Goal: Task Accomplishment & Management: Use online tool/utility

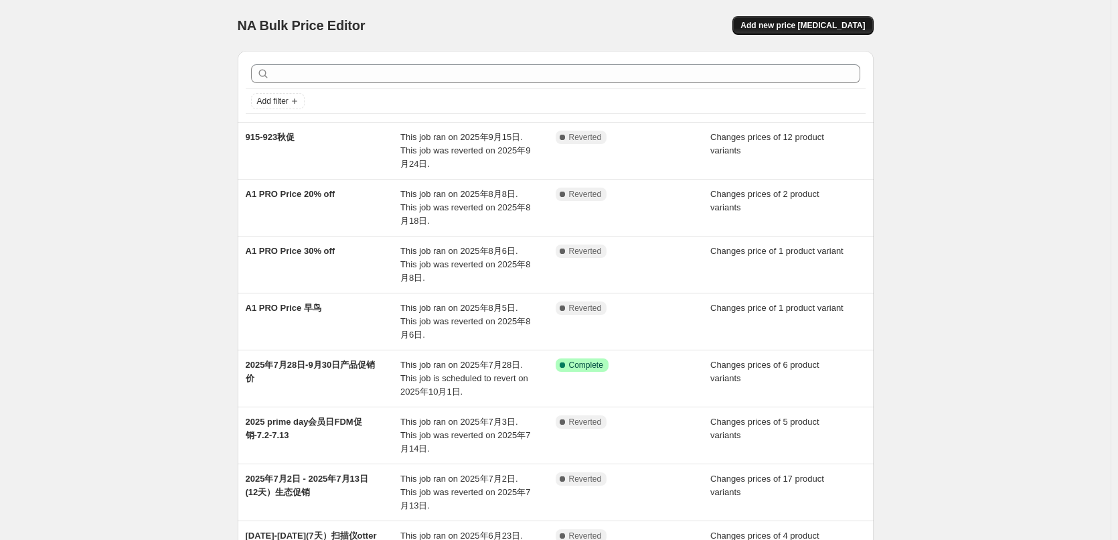
click at [822, 26] on span "Add new price [MEDICAL_DATA]" at bounding box center [803, 25] width 125 height 11
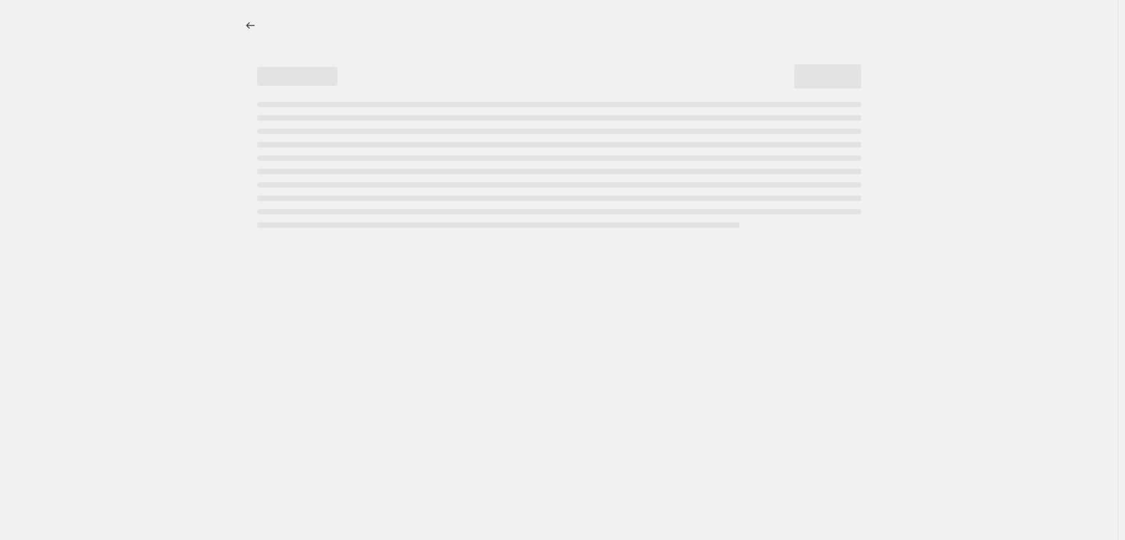
select select "percentage"
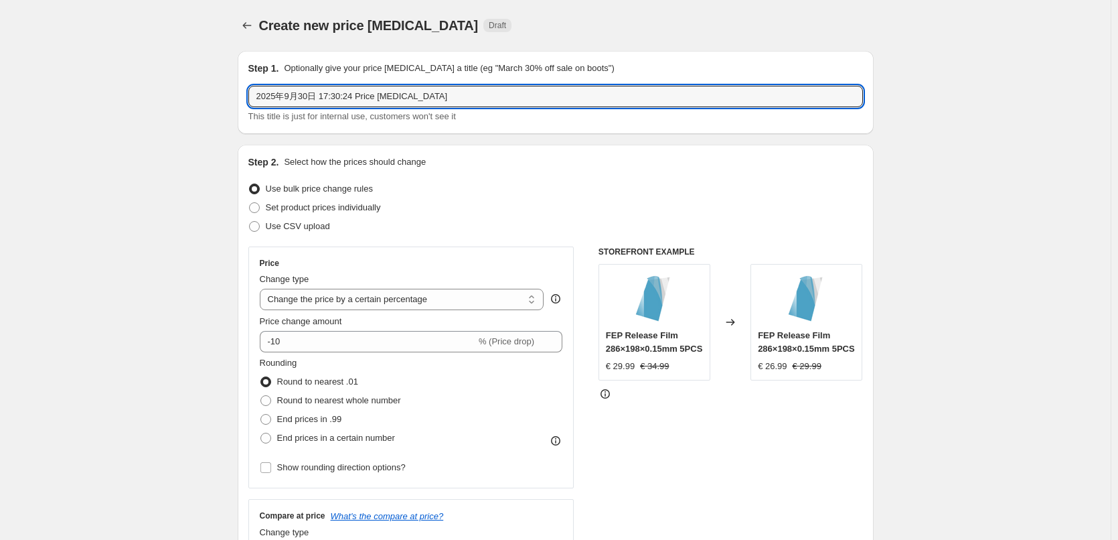
drag, startPoint x: 360, startPoint y: 100, endPoint x: 184, endPoint y: 98, distance: 175.5
type input "Hi combo促销价"
click at [332, 212] on span "Set product prices individually" at bounding box center [323, 207] width 115 height 10
click at [250, 203] on input "Set product prices individually" at bounding box center [249, 202] width 1 height 1
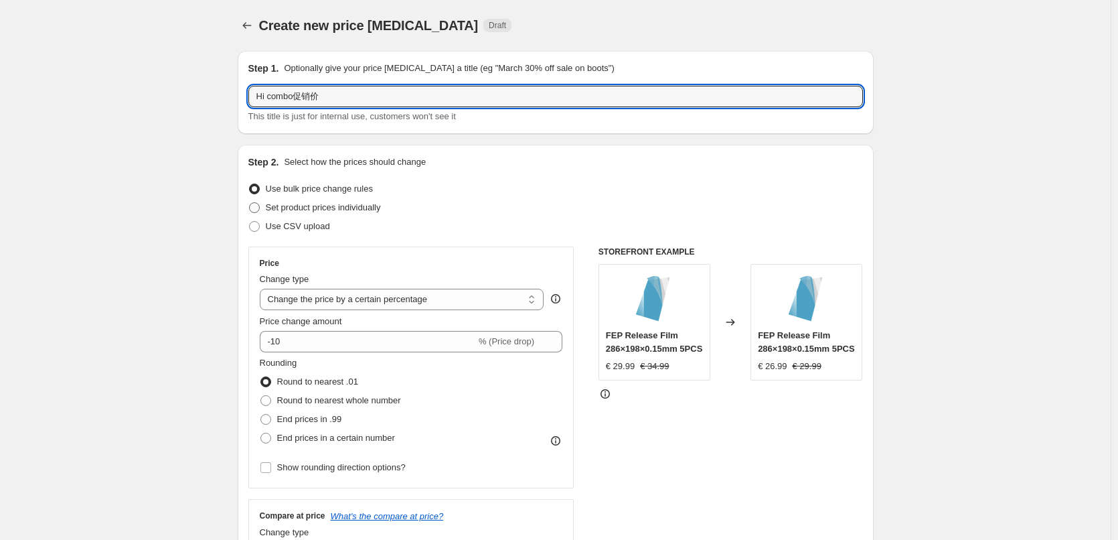
radio input "true"
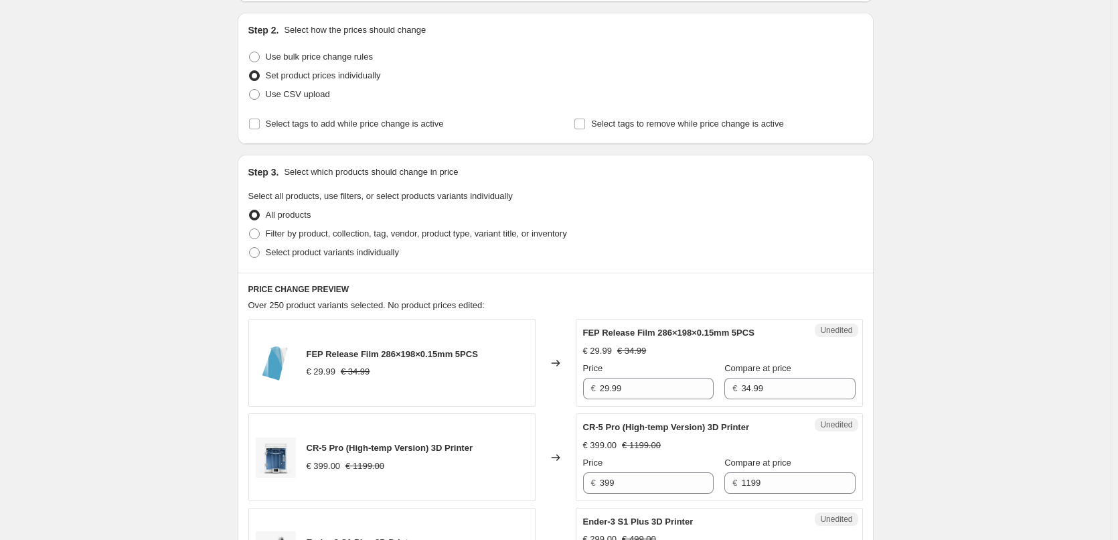
scroll to position [134, 0]
click at [317, 123] on span "Select tags to add while price change is active" at bounding box center [355, 122] width 178 height 10
click at [260, 123] on input "Select tags to add while price change is active" at bounding box center [254, 122] width 11 height 11
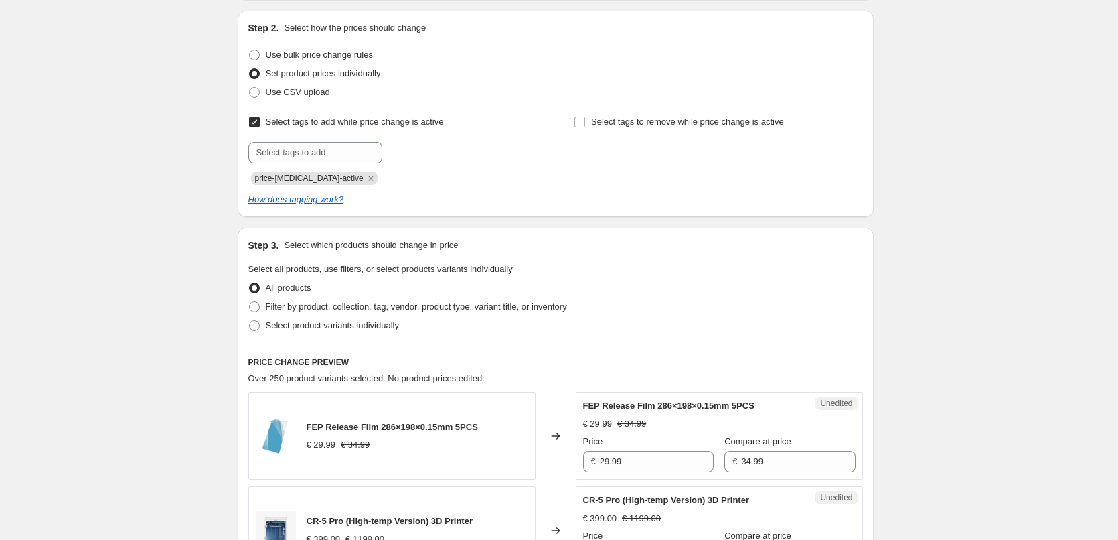
click at [257, 123] on input "Select tags to add while price change is active" at bounding box center [254, 122] width 11 height 11
checkbox input "false"
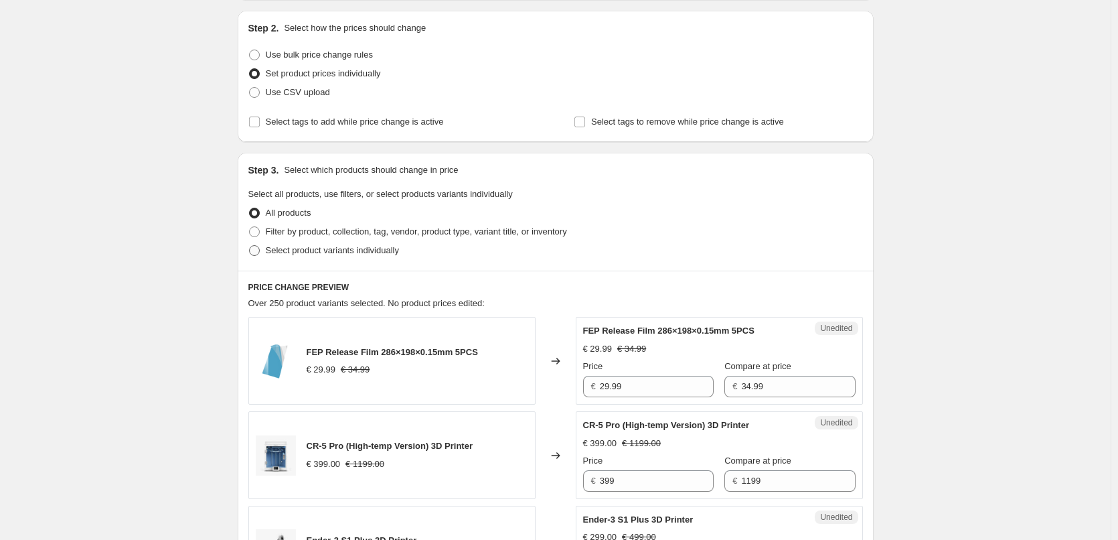
click at [283, 248] on span "Select product variants individually" at bounding box center [332, 250] width 133 height 10
click at [250, 246] on input "Select product variants individually" at bounding box center [249, 245] width 1 height 1
radio input "true"
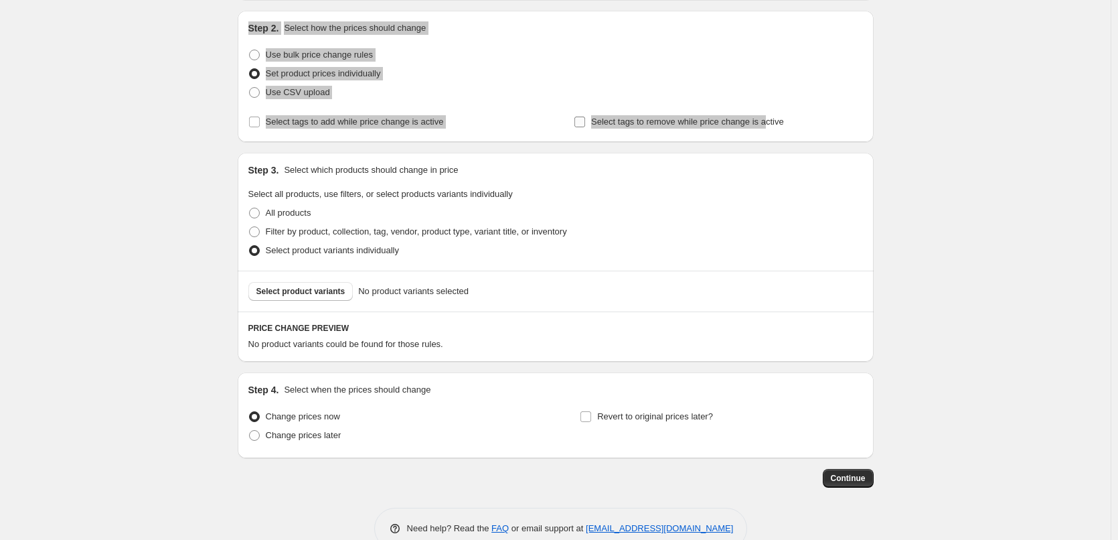
drag, startPoint x: 212, startPoint y: 6, endPoint x: 781, endPoint y: 131, distance: 582.7
click at [781, 131] on div "Create new price change job. This page is ready Create new price change job Dra…" at bounding box center [555, 217] width 1111 height 703
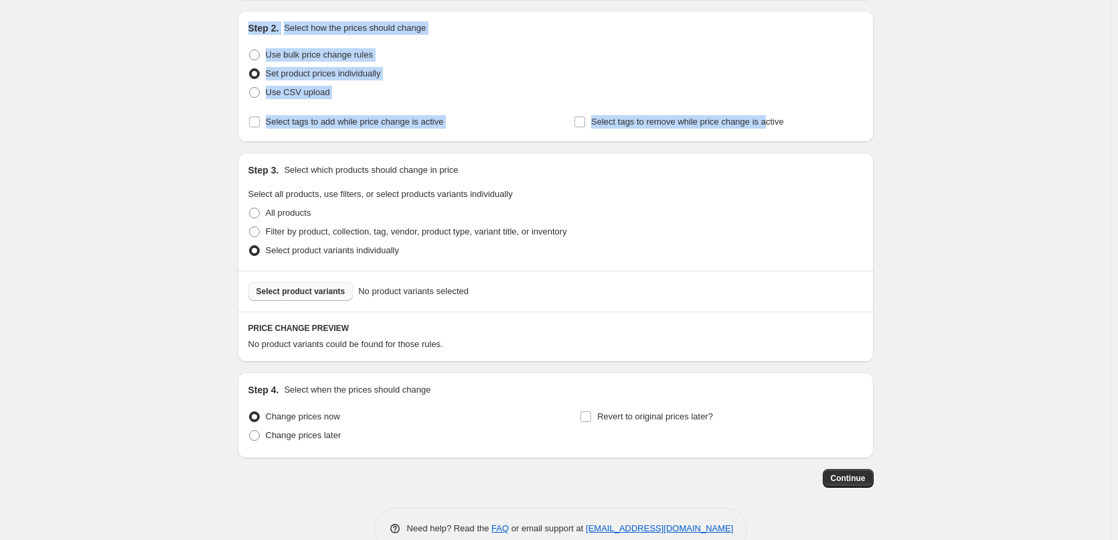
click at [301, 291] on span "Select product variants" at bounding box center [300, 291] width 89 height 11
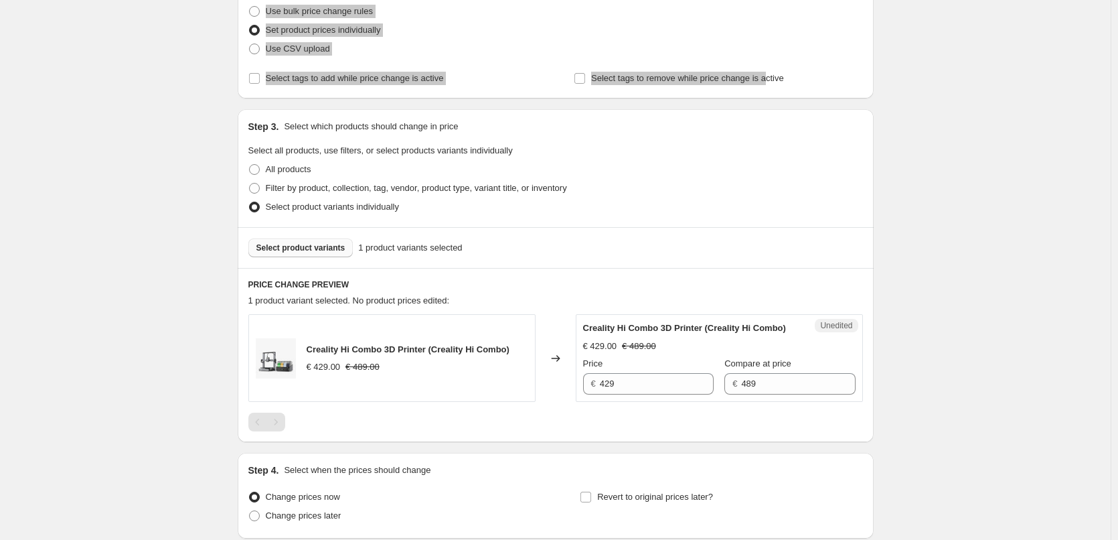
scroll to position [201, 0]
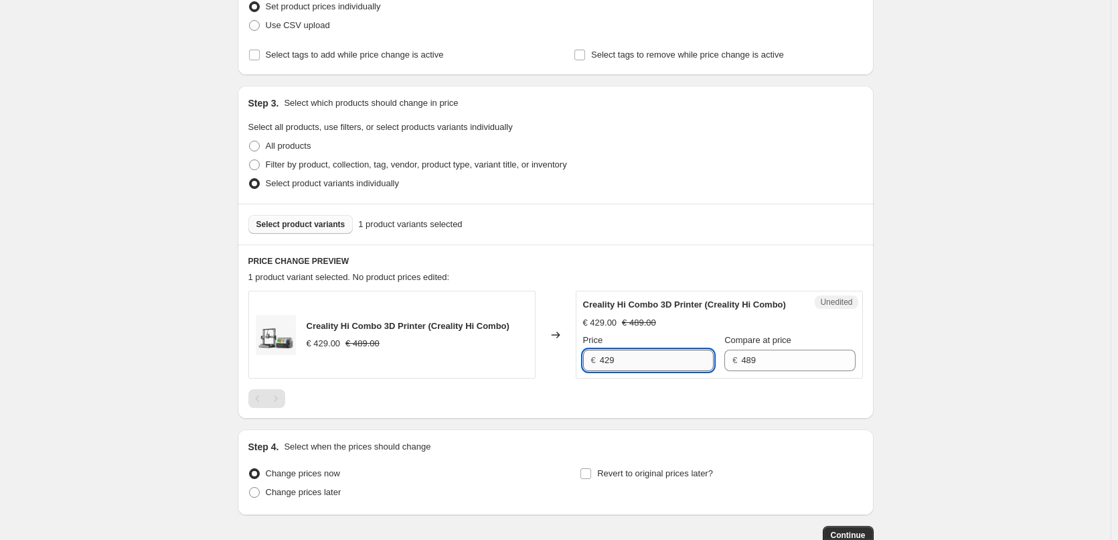
click at [639, 360] on input "429" at bounding box center [657, 360] width 114 height 21
type input "4"
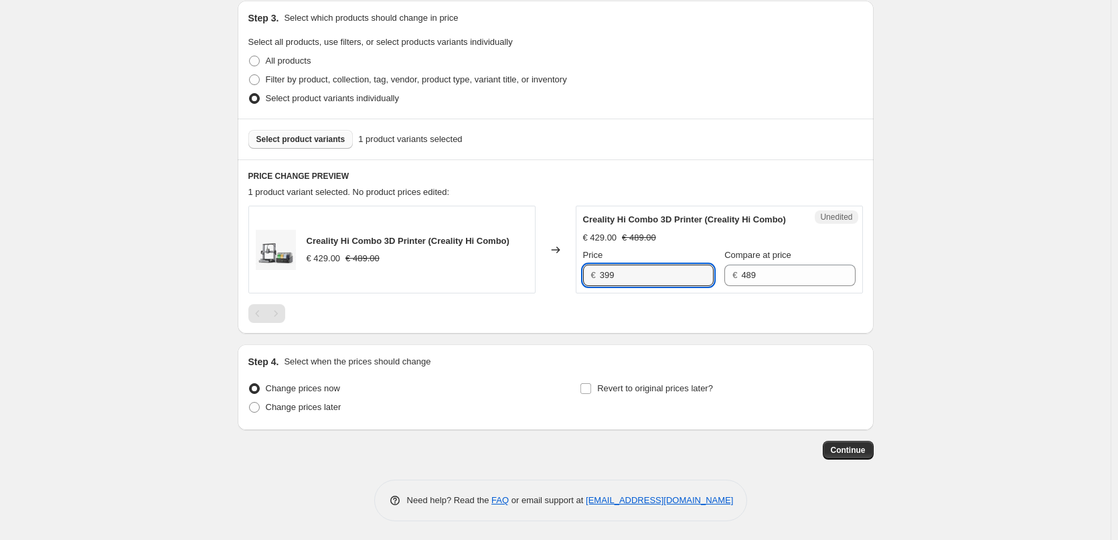
scroll to position [287, 0]
type input "399"
click at [582, 448] on div "Continue" at bounding box center [556, 448] width 636 height 19
click at [319, 407] on span "Change prices later" at bounding box center [304, 405] width 76 height 10
click at [250, 401] on input "Change prices later" at bounding box center [249, 400] width 1 height 1
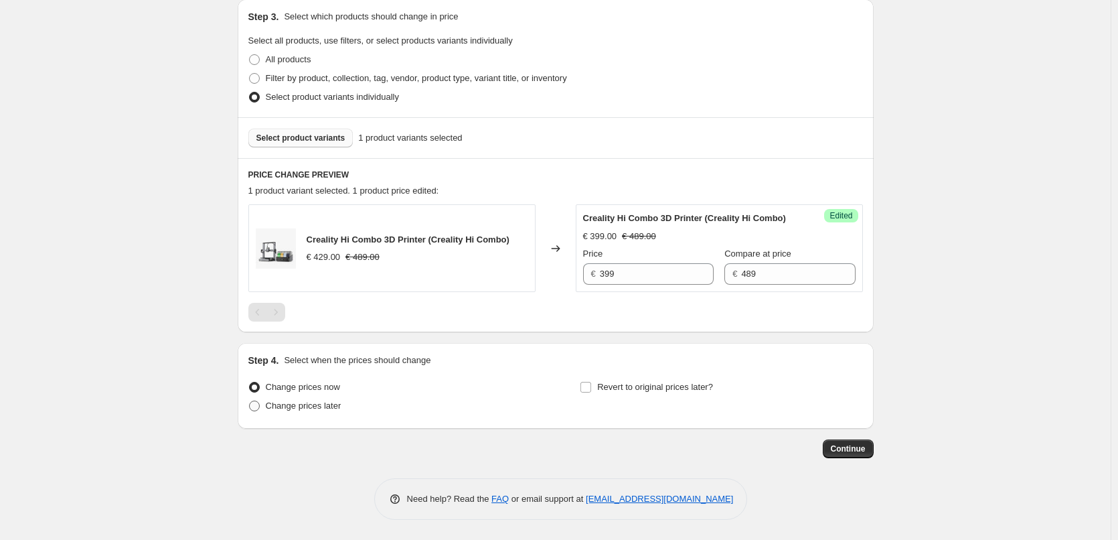
radio input "true"
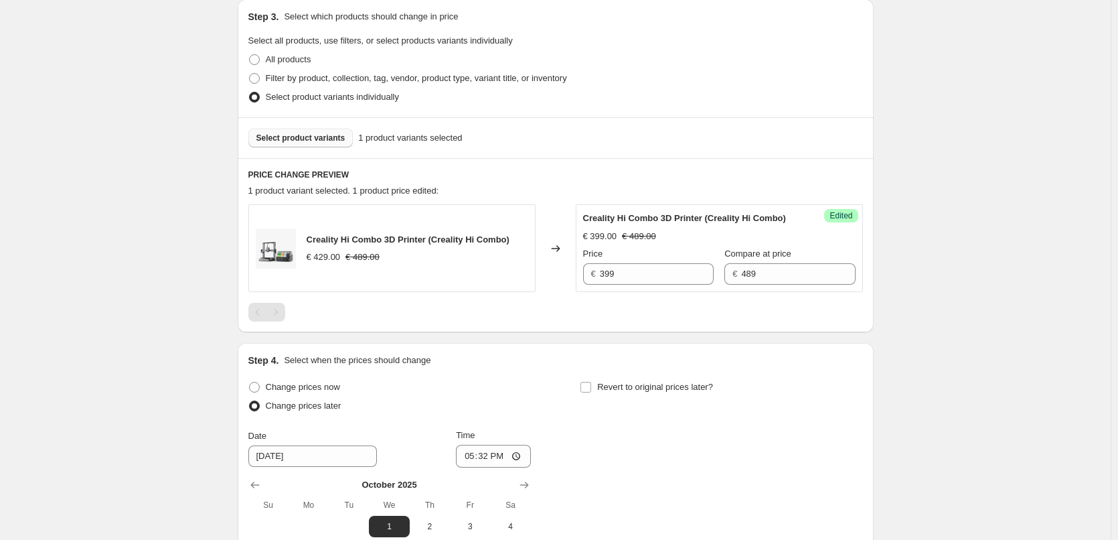
scroll to position [421, 0]
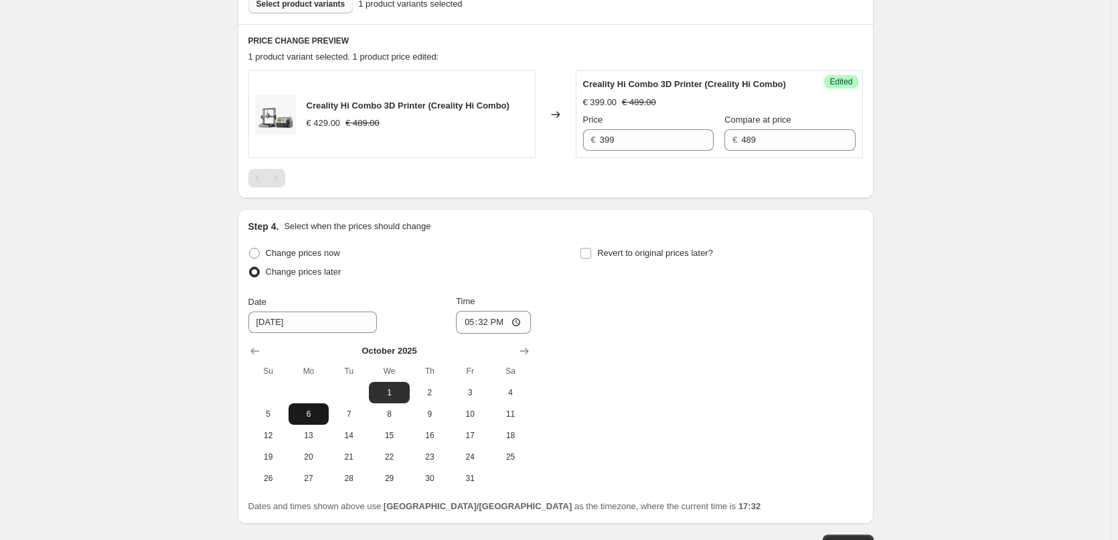
click at [313, 414] on span "6" at bounding box center [308, 414] width 29 height 11
type input "10/6/2025"
click at [490, 327] on input "17:32" at bounding box center [493, 322] width 75 height 23
click at [498, 323] on input "00:32" at bounding box center [493, 322] width 75 height 23
type input "00:00"
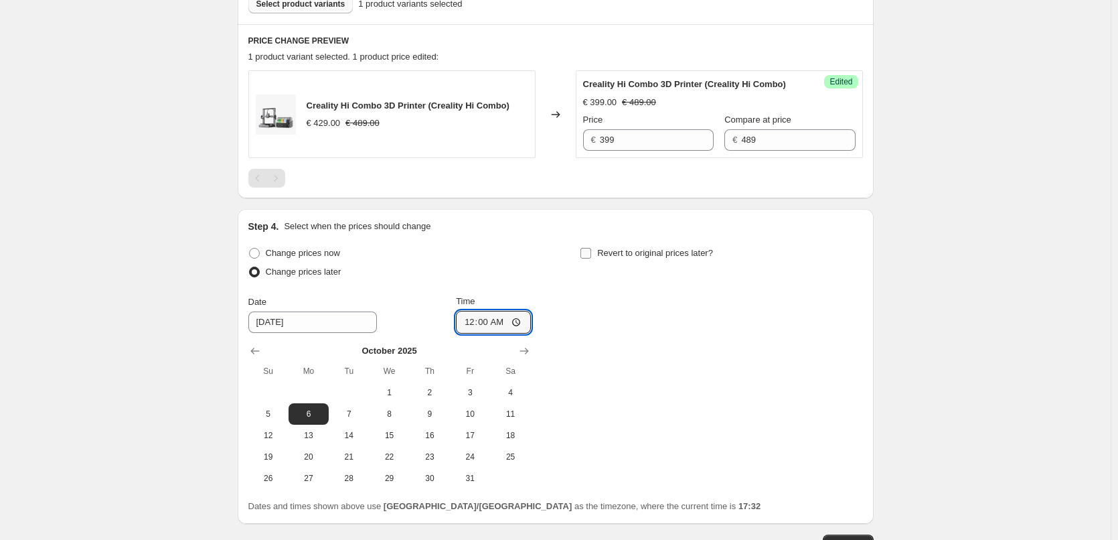
click at [624, 253] on span "Revert to original prices later?" at bounding box center [655, 253] width 116 height 10
click at [591, 253] on input "Revert to original prices later?" at bounding box center [586, 253] width 11 height 11
checkbox input "true"
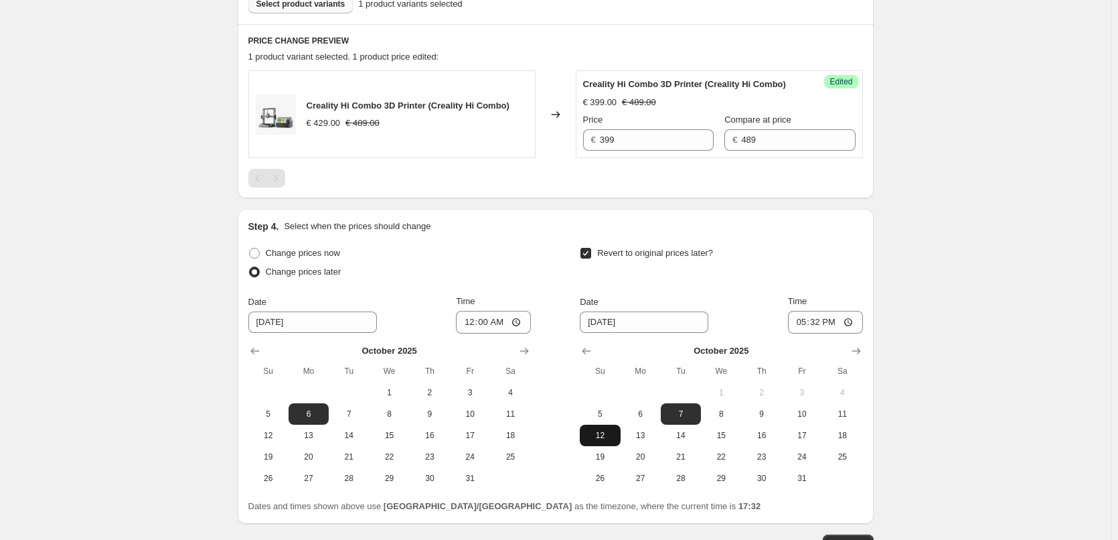
click at [603, 439] on span "12" at bounding box center [599, 435] width 29 height 11
click at [645, 441] on button "13" at bounding box center [641, 435] width 40 height 21
type input "10/13/2025"
click at [812, 322] on input "17:32" at bounding box center [825, 322] width 75 height 23
click at [830, 319] on input "00:32" at bounding box center [825, 322] width 75 height 23
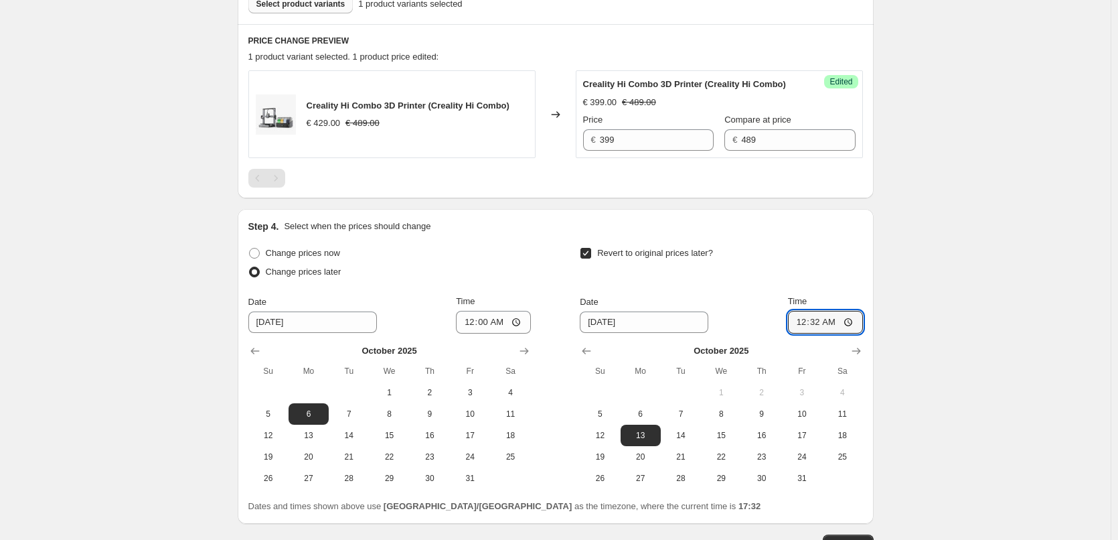
type input "00:00"
click at [990, 417] on div "Create new price change job. This page is ready Create new price change job Dra…" at bounding box center [555, 107] width 1111 height 1056
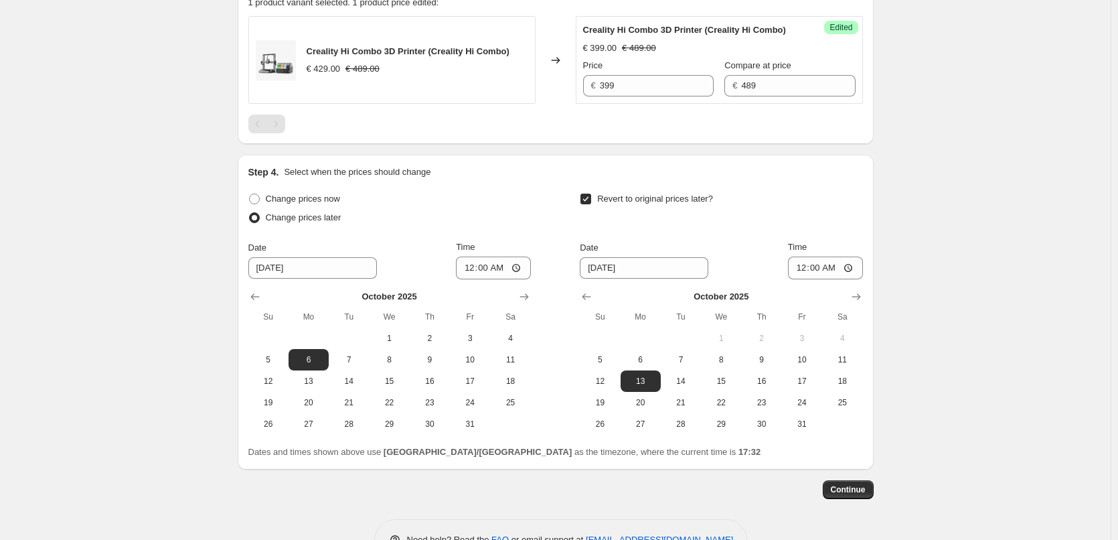
scroll to position [516, 0]
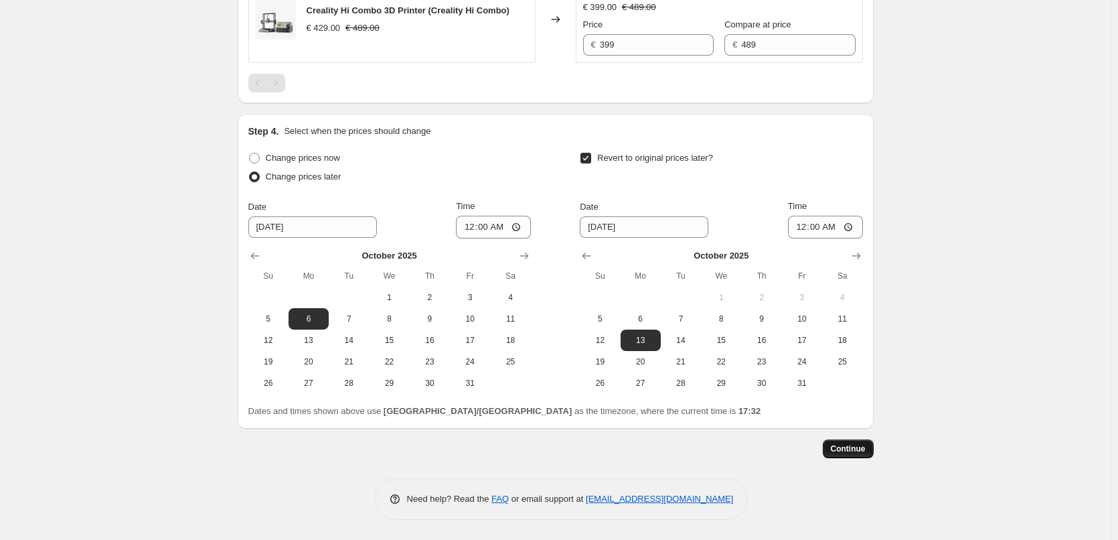
click at [859, 453] on span "Continue" at bounding box center [848, 448] width 35 height 11
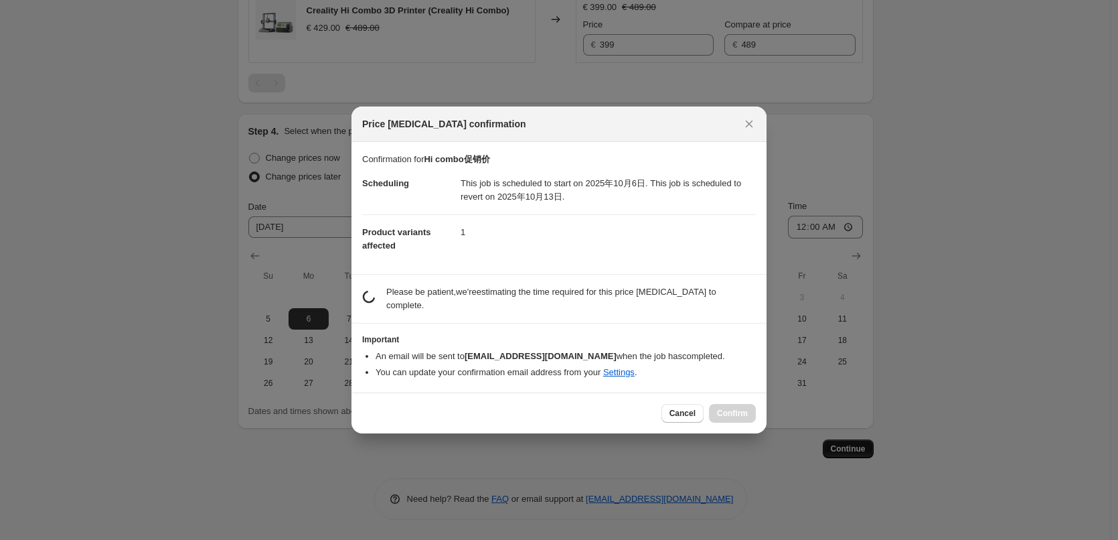
scroll to position [0, 0]
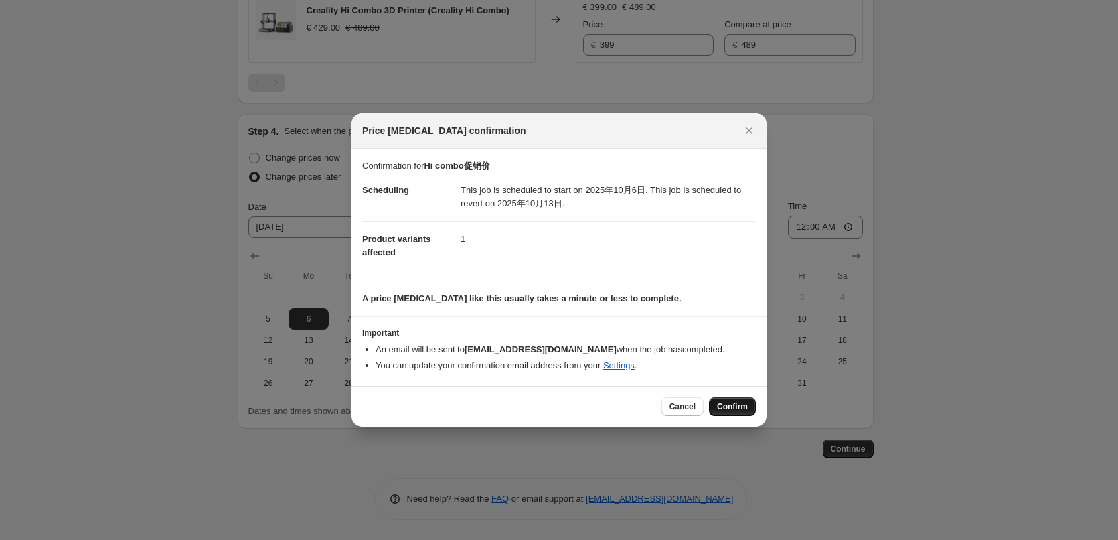
click at [745, 409] on span "Confirm" at bounding box center [732, 406] width 31 height 11
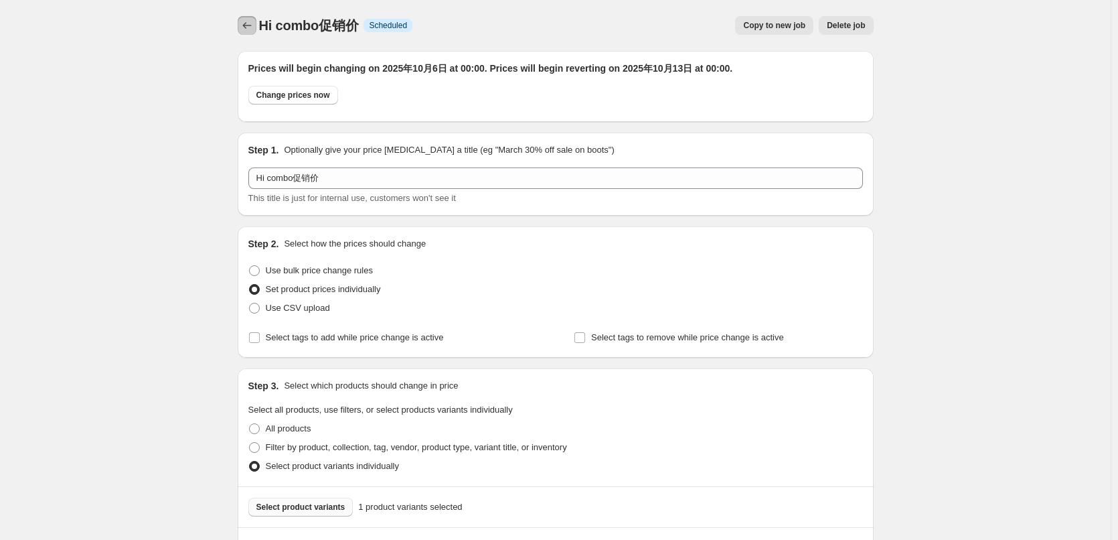
click at [251, 27] on icon "Price change jobs" at bounding box center [246, 25] width 13 height 13
